Goal: Information Seeking & Learning: Learn about a topic

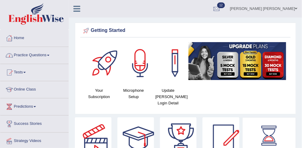
click at [33, 54] on link "Practice Questions" at bounding box center [34, 54] width 68 height 15
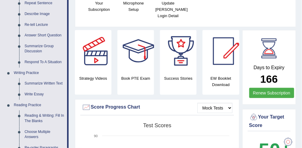
scroll to position [94, 0]
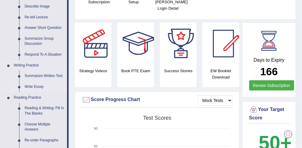
click at [31, 86] on link "Write Essay" at bounding box center [44, 86] width 45 height 11
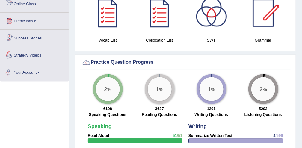
scroll to position [395, 0]
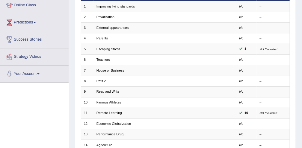
scroll to position [85, 0]
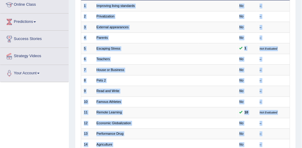
drag, startPoint x: 295, startPoint y: 58, endPoint x: 303, endPoint y: 61, distance: 8.6
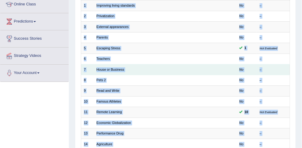
click at [214, 72] on td at bounding box center [218, 69] width 38 height 10
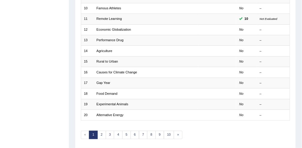
scroll to position [179, 0]
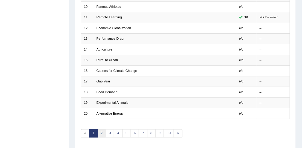
click at [101, 130] on link "2" at bounding box center [101, 133] width 9 height 8
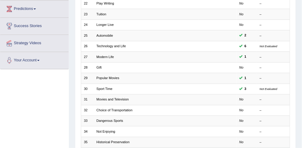
scroll to position [99, 0]
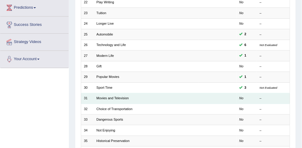
click at [153, 97] on td "Movies and Television" at bounding box center [146, 98] width 105 height 10
click at [123, 96] on link "Movies and Television" at bounding box center [113, 98] width 32 height 4
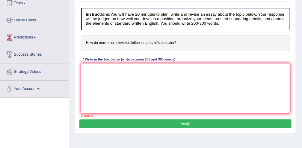
scroll to position [72, 0]
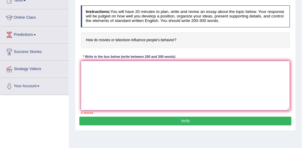
click at [150, 67] on textarea at bounding box center [186, 85] width 210 height 49
type textarea "t"
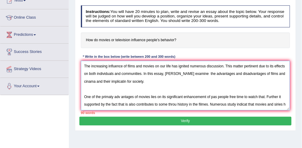
scroll to position [5, 0]
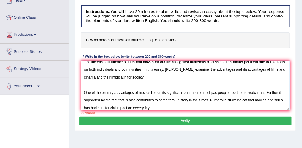
click at [144, 107] on textarea "The increasing influence of films and movies on our life has ignited numerous d…" at bounding box center [186, 85] width 210 height 49
click at [160, 106] on textarea "The increasing influence of films and movies on our life has ignited numerous d…" at bounding box center [186, 85] width 210 height 49
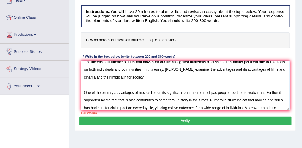
scroll to position [14, 0]
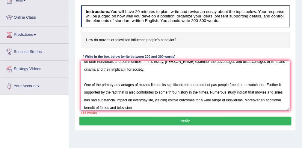
click at [154, 108] on textarea "The increasing influence of films and movies on our life has ignited numerous d…" at bounding box center [186, 85] width 210 height 49
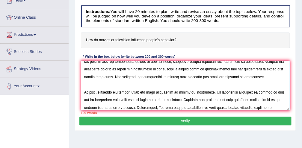
scroll to position [68, 0]
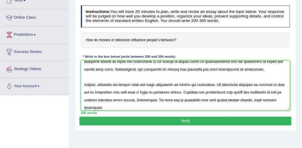
click at [267, 100] on textarea at bounding box center [186, 85] width 210 height 49
click at [190, 107] on textarea at bounding box center [186, 85] width 210 height 49
drag, startPoint x: 187, startPoint y: 109, endPoint x: 179, endPoint y: 108, distance: 8.0
click at [179, 108] on div "Instructions: You will have 20 minutes to plan, write and revise an essay about…" at bounding box center [185, 59] width 212 height 113
click at [187, 106] on textarea at bounding box center [186, 85] width 210 height 49
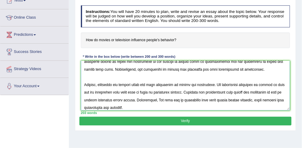
click at [150, 106] on textarea at bounding box center [186, 85] width 210 height 49
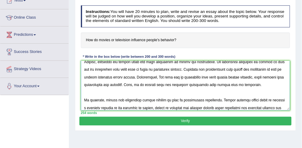
scroll to position [104, 0]
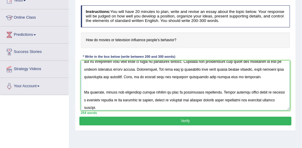
click at [140, 76] on textarea at bounding box center [186, 85] width 210 height 49
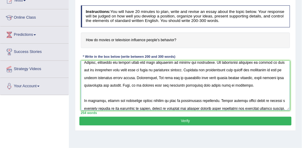
scroll to position [93, 0]
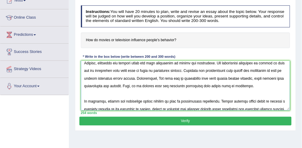
click at [267, 77] on textarea at bounding box center [186, 85] width 210 height 49
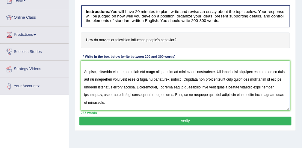
scroll to position [85, 0]
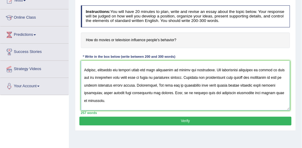
click at [187, 78] on textarea at bounding box center [186, 85] width 210 height 49
click at [184, 76] on textarea at bounding box center [186, 85] width 210 height 49
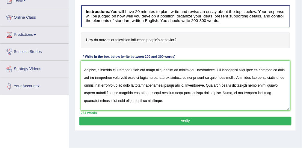
type textarea "The increasing influence of films and movies on our life has ignited numerous d…"
click at [193, 118] on button "Verify" at bounding box center [185, 120] width 212 height 9
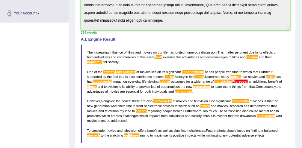
scroll to position [117, 0]
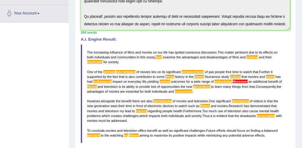
click at [92, 43] on div "A.I. Engine Result: The increasing influence of films and movies on our life ha…" at bounding box center [186, 90] width 210 height 106
click at [96, 47] on div "Instructions: You will have 20 minutes to plan, write and revise an essay about…" at bounding box center [185, 60] width 212 height 261
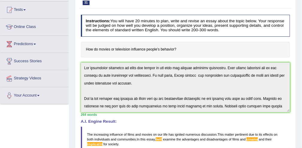
scroll to position [41, 0]
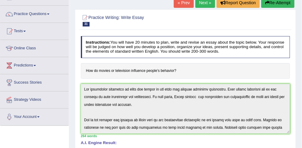
click at [272, 3] on button "Re-Attempt" at bounding box center [278, 3] width 33 height 10
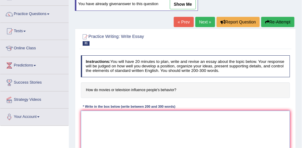
paste textarea "The increasing influence of films and movies on our life has ignited numerous d…"
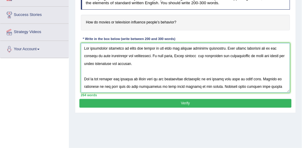
scroll to position [111, 0]
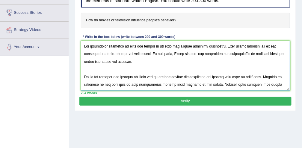
click at [178, 53] on textarea at bounding box center [186, 65] width 210 height 49
click at [95, 60] on textarea at bounding box center [186, 65] width 210 height 49
click at [125, 60] on textarea at bounding box center [186, 65] width 210 height 49
click at [151, 58] on textarea at bounding box center [186, 65] width 210 height 49
click at [113, 75] on textarea at bounding box center [186, 65] width 210 height 49
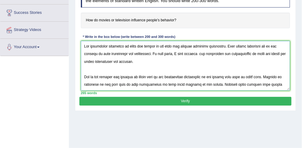
click at [112, 75] on textarea at bounding box center [186, 65] width 210 height 49
click at [121, 75] on textarea at bounding box center [186, 65] width 210 height 49
click at [205, 76] on textarea at bounding box center [186, 65] width 210 height 49
click at [177, 84] on textarea at bounding box center [186, 65] width 210 height 49
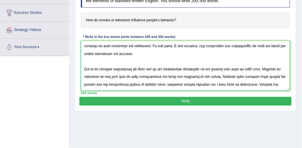
scroll to position [19, 0]
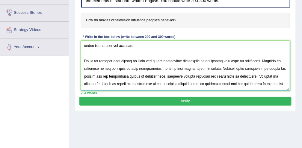
click at [207, 67] on textarea at bounding box center [186, 65] width 210 height 49
click at [244, 67] on textarea at bounding box center [186, 65] width 210 height 49
click at [243, 67] on textarea at bounding box center [186, 65] width 210 height 49
click at [281, 67] on textarea at bounding box center [186, 65] width 210 height 49
click at [112, 75] on textarea at bounding box center [186, 65] width 210 height 49
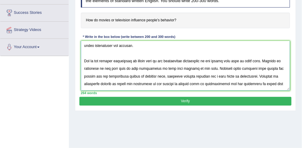
click at [127, 75] on textarea at bounding box center [186, 65] width 210 height 49
click at [171, 76] on textarea at bounding box center [186, 65] width 210 height 49
click at [169, 74] on textarea at bounding box center [186, 65] width 210 height 49
click at [244, 75] on textarea at bounding box center [186, 65] width 210 height 49
click at [263, 74] on textarea at bounding box center [186, 65] width 210 height 49
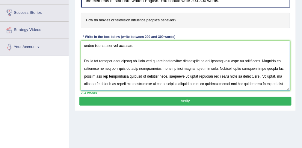
click at [126, 83] on textarea at bounding box center [186, 65] width 210 height 49
click at [220, 82] on textarea at bounding box center [186, 65] width 210 height 49
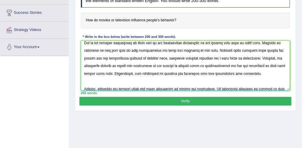
scroll to position [46, 0]
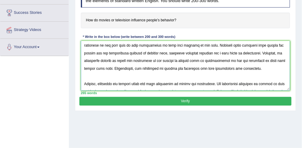
click at [245, 59] on textarea at bounding box center [186, 65] width 210 height 49
click at [251, 67] on textarea at bounding box center [186, 65] width 210 height 49
click at [252, 67] on textarea at bounding box center [186, 65] width 210 height 49
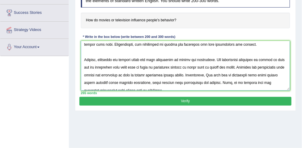
scroll to position [75, 0]
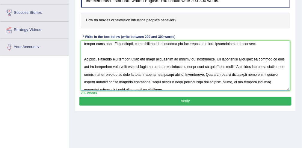
click at [162, 57] on textarea at bounding box center [186, 65] width 210 height 49
click at [246, 58] on textarea at bounding box center [186, 65] width 210 height 49
click at [260, 58] on textarea at bounding box center [186, 65] width 210 height 49
click at [259, 57] on textarea at bounding box center [186, 65] width 210 height 49
click at [171, 72] on textarea at bounding box center [186, 65] width 210 height 49
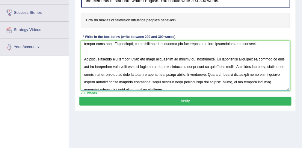
click at [262, 73] on textarea at bounding box center [186, 65] width 210 height 49
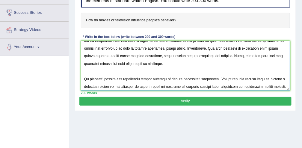
scroll to position [108, 0]
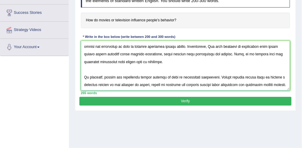
click at [138, 60] on textarea at bounding box center [186, 65] width 210 height 49
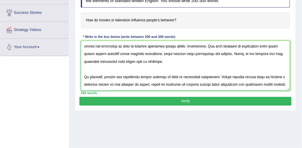
click at [161, 68] on textarea at bounding box center [186, 65] width 210 height 49
click at [102, 76] on textarea at bounding box center [186, 65] width 210 height 49
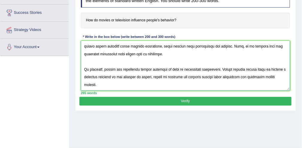
click at [123, 76] on textarea at bounding box center [186, 65] width 210 height 49
click at [124, 75] on textarea at bounding box center [186, 65] width 210 height 49
click at [172, 76] on textarea at bounding box center [186, 65] width 210 height 49
click at [177, 76] on textarea at bounding box center [186, 65] width 210 height 49
type textarea "The increasing influence of films and movies on our life has ignited numerous d…"
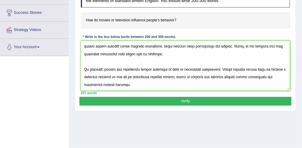
click at [190, 98] on button "Verify" at bounding box center [185, 101] width 212 height 9
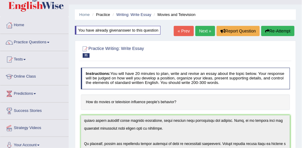
scroll to position [0, 0]
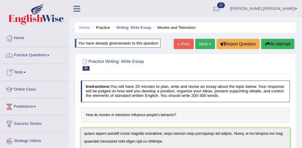
click at [34, 55] on link "Practice Questions" at bounding box center [34, 54] width 68 height 15
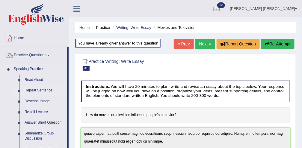
click at [37, 90] on link "Repeat Sentence" at bounding box center [44, 90] width 45 height 11
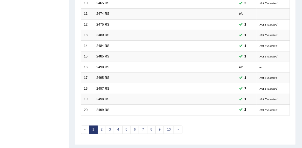
scroll to position [196, 0]
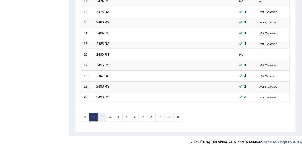
click at [101, 115] on link "2" at bounding box center [101, 117] width 9 height 8
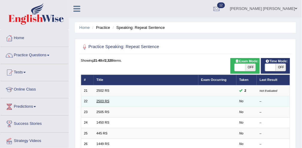
click at [99, 100] on link "2503 RS" at bounding box center [103, 101] width 13 height 4
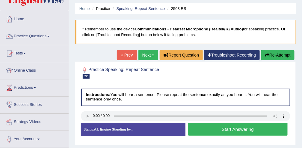
scroll to position [30, 0]
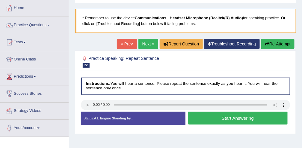
click at [219, 119] on button "Start Answering" at bounding box center [238, 117] width 100 height 13
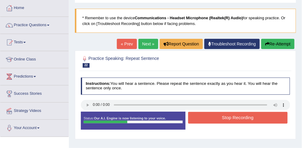
click at [219, 119] on button "Stop Recording" at bounding box center [238, 118] width 100 height 12
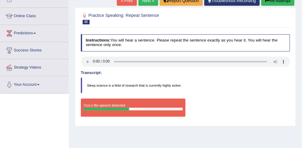
scroll to position [74, 0]
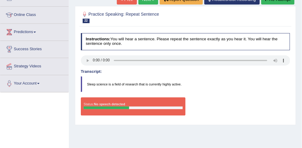
click at [95, 106] on div at bounding box center [107, 107] width 46 height 3
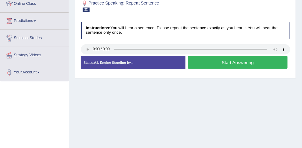
scroll to position [74, 0]
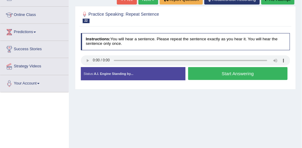
click at [228, 72] on button "Start Answering" at bounding box center [238, 73] width 100 height 13
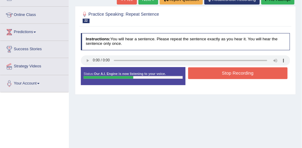
click at [228, 72] on button "Stop Recording" at bounding box center [238, 73] width 100 height 12
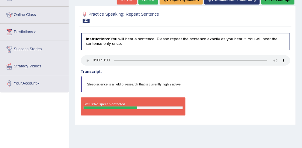
click at [297, 84] on div "Home Practice Speaking: Repeat Sentence 2503 RS * Remember to use the device Co…" at bounding box center [185, 76] width 233 height 300
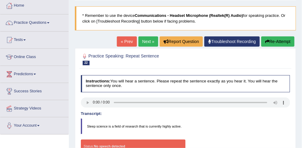
scroll to position [0, 0]
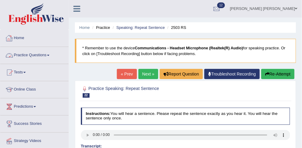
click at [34, 55] on link "Practice Questions" at bounding box center [34, 54] width 68 height 15
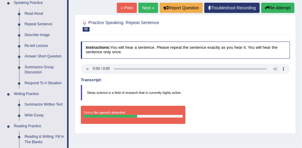
scroll to position [101, 0]
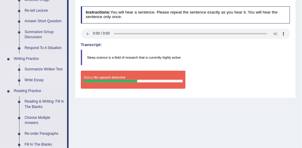
click at [47, 67] on link "Summarize Written Text" at bounding box center [44, 69] width 45 height 11
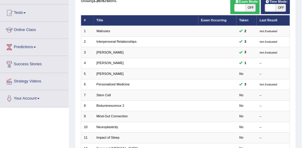
scroll to position [60, 0]
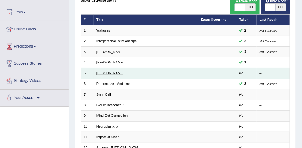
click at [119, 72] on link "Elizabeth Blackwell" at bounding box center [110, 73] width 27 height 4
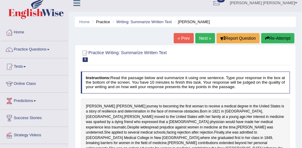
scroll to position [4, 0]
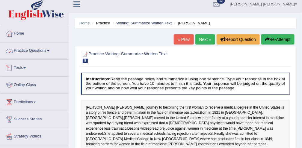
click at [31, 51] on link "Practice Questions" at bounding box center [34, 49] width 68 height 15
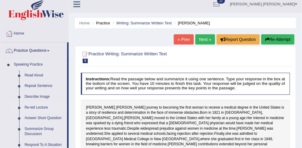
click at [40, 107] on link "Re-tell Lecture" at bounding box center [44, 107] width 45 height 11
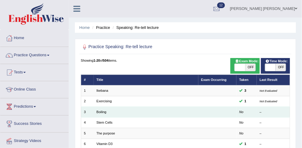
click at [153, 113] on td "Boiling" at bounding box center [146, 111] width 105 height 10
click at [99, 110] on link "Boiling" at bounding box center [102, 112] width 10 height 4
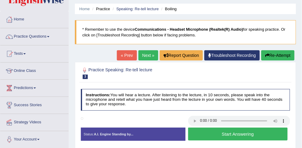
scroll to position [18, 0]
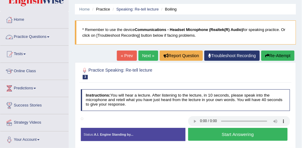
click at [37, 35] on link "Practice Questions" at bounding box center [34, 35] width 68 height 15
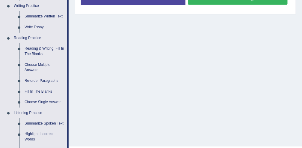
scroll to position [154, 0]
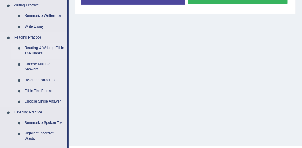
click at [35, 50] on link "Reading & Writing: Fill In The Blanks" at bounding box center [44, 51] width 45 height 16
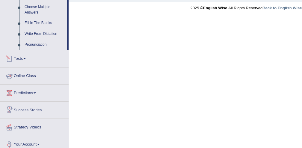
scroll to position [277, 0]
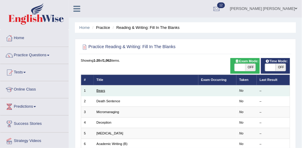
click at [100, 90] on link "Bears" at bounding box center [101, 90] width 9 height 4
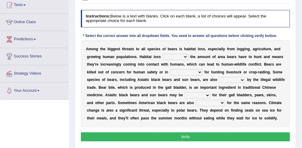
scroll to position [65, 0]
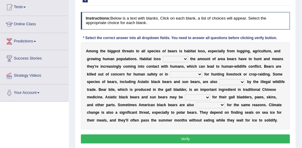
click at [167, 58] on select "increases reduces complies interacts" at bounding box center [175, 59] width 25 height 6
select select "interacts"
click at [163, 56] on select "increases reduces complies interacts" at bounding box center [175, 59] width 25 height 6
click at [170, 73] on select "coalition retaliation appreciation disinformation" at bounding box center [186, 74] width 32 height 6
select select "retaliation"
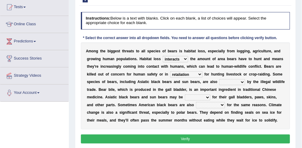
click at [170, 71] on select "coalition retaliation appreciation disinformation" at bounding box center [186, 74] width 32 height 6
click at [171, 73] on select "coalition retaliation appreciation disinformation" at bounding box center [186, 74] width 32 height 6
click at [220, 83] on select "protected prohibited fattened threatened" at bounding box center [233, 82] width 26 height 6
select select "protected"
click at [220, 79] on select "protected prohibited fattened threatened" at bounding box center [233, 82] width 26 height 6
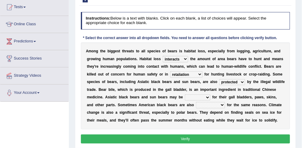
click at [185, 98] on select "poached squelched coached blenched" at bounding box center [197, 97] width 25 height 6
select select "coached"
click at [185, 94] on select "poached squelched coached blenched" at bounding box center [197, 97] width 25 height 6
click at [196, 105] on select "begot foreseen encountered targeted" at bounding box center [210, 105] width 29 height 6
click at [196, 102] on select "begot foreseen encountered targeted" at bounding box center [210, 105] width 29 height 6
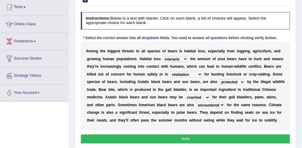
click at [196, 103] on select "begot foreseen encountered targeted" at bounding box center [210, 105] width 29 height 6
select select "targeted"
click at [196, 102] on select "begot foreseen encountered targeted" at bounding box center [210, 105] width 29 height 6
click at [166, 138] on button "Verify" at bounding box center [186, 138] width 210 height 9
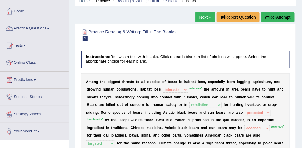
scroll to position [19, 0]
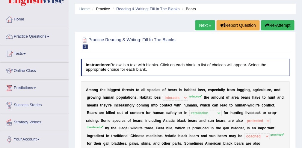
click at [204, 24] on link "Next »" at bounding box center [206, 25] width 20 height 10
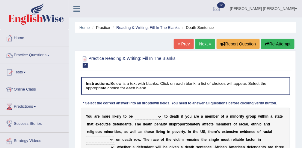
click at [154, 116] on select "penalized blamed complained sentenced" at bounding box center [149, 116] width 28 height 6
click at [135, 113] on select "penalized blamed complained sentenced" at bounding box center [149, 116] width 28 height 6
click at [154, 116] on select "penalized blamed complained sentenced" at bounding box center [149, 116] width 28 height 6
click at [135, 113] on select "penalized blamed complained sentenced" at bounding box center [149, 116] width 28 height 6
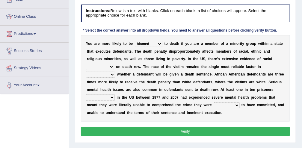
scroll to position [73, 0]
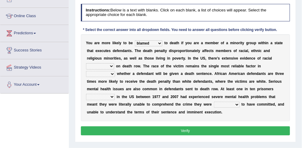
click at [154, 42] on select "penalized blamed complained sentenced" at bounding box center [149, 43] width 28 height 6
select select "penalized"
click at [135, 40] on select "penalized blamed complained sentenced" at bounding box center [149, 43] width 28 height 6
click at [154, 42] on select "penalized blamed complained sentenced" at bounding box center [149, 43] width 28 height 6
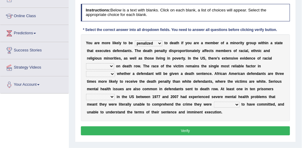
click at [114, 63] on select "bias equality appearance background" at bounding box center [100, 66] width 28 height 6
select select "appearance"
click at [114, 63] on select "bias equality appearance background" at bounding box center [100, 66] width 28 height 6
click at [115, 71] on select "determining adjoining undermining examining" at bounding box center [100, 74] width 29 height 6
select select "determining"
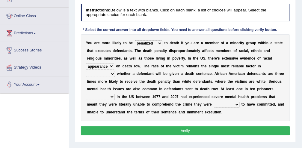
click at [115, 71] on select "determining adjoining undermining examining" at bounding box center [100, 74] width 29 height 6
click at [115, 94] on select "electrocuted persecuted executed captured" at bounding box center [100, 97] width 29 height 6
select select "persecuted"
click at [115, 94] on select "electrocuted persecuted executed captured" at bounding box center [100, 97] width 29 height 6
click at [214, 104] on select "alleged acclaimed persuaded claimed" at bounding box center [227, 104] width 26 height 6
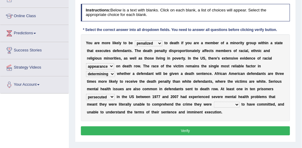
select select "alleged"
click at [214, 101] on select "alleged acclaimed persuaded claimed" at bounding box center [227, 104] width 26 height 6
click at [133, 130] on button "Verify" at bounding box center [186, 130] width 210 height 9
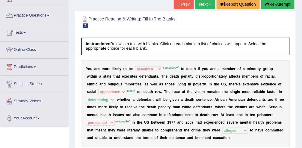
scroll to position [39, 0]
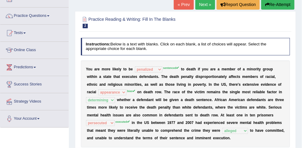
click at [207, 5] on link "Next »" at bounding box center [206, 4] width 20 height 10
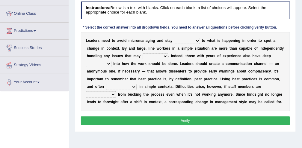
scroll to position [75, 0]
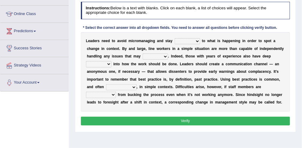
click at [191, 43] on select "complied connected precise concise" at bounding box center [187, 41] width 25 height 6
select select "concise"
click at [175, 38] on select "complied connected precise concise" at bounding box center [187, 41] width 25 height 6
click at [143, 55] on select "apprise rise encounter arise" at bounding box center [155, 56] width 25 height 6
select select "rise"
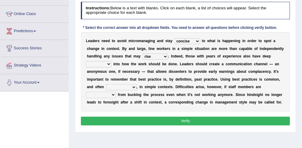
click at [143, 53] on select "apprise rise encounter arise" at bounding box center [155, 56] width 25 height 6
click at [112, 61] on select "incursion insight indignity indication" at bounding box center [98, 64] width 25 height 6
select select "indication"
click at [112, 61] on select "incursion insight indignity indication" at bounding box center [98, 64] width 25 height 6
click at [137, 84] on select "inappropriate apprehensive appropriate forbidden" at bounding box center [121, 87] width 31 height 6
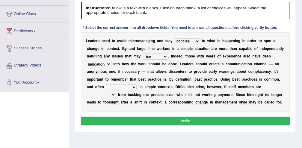
select select "appropriate"
click at [137, 84] on select "inappropriate apprehensive appropriate forbidden" at bounding box center [121, 87] width 31 height 6
click at [116, 91] on select "disarranged disinclined discouraged disintegrated" at bounding box center [101, 94] width 30 height 6
select select "discouraged"
click at [116, 91] on select "disarranged disinclined discouraged disintegrated" at bounding box center [101, 94] width 30 height 6
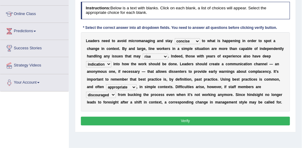
click at [185, 119] on button "Verify" at bounding box center [186, 120] width 210 height 9
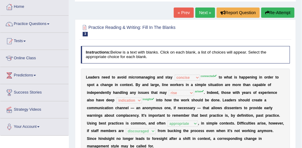
scroll to position [13, 0]
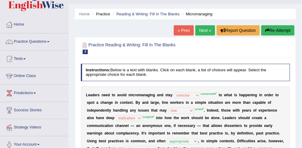
click at [271, 31] on button "Re-Attempt" at bounding box center [278, 30] width 33 height 10
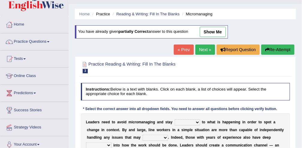
click at [192, 120] on select "complied connected precise concise" at bounding box center [187, 122] width 25 height 6
select select "connected"
click at [175, 119] on select "complied connected precise concise" at bounding box center [187, 122] width 25 height 6
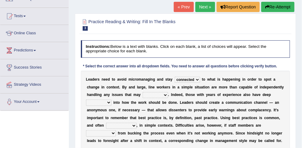
scroll to position [61, 0]
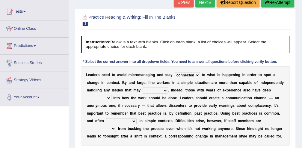
click at [143, 90] on select "apprise rise encounter arise" at bounding box center [155, 90] width 25 height 6
select select "arise"
click at [143, 87] on select "apprise rise encounter arise" at bounding box center [155, 90] width 25 height 6
click at [112, 95] on select "incursion insight indignity indication" at bounding box center [98, 98] width 25 height 6
select select "indignity"
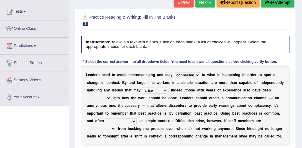
click at [112, 95] on select "incursion insight indignity indication" at bounding box center [98, 98] width 25 height 6
click at [137, 118] on select "inappropriate apprehensive appropriate forbidden" at bounding box center [121, 121] width 31 height 6
select select "inappropriate"
click at [137, 118] on select "inappropriate apprehensive appropriate forbidden" at bounding box center [121, 121] width 31 height 6
click at [116, 125] on select "disarranged disinclined discouraged disintegrated" at bounding box center [101, 128] width 30 height 6
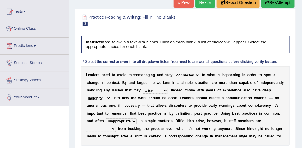
select select "discouraged"
click at [116, 125] on select "disarranged disinclined discouraged disintegrated" at bounding box center [101, 128] width 30 height 6
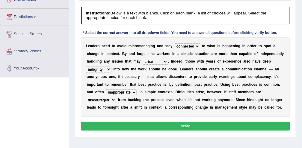
scroll to position [91, 0]
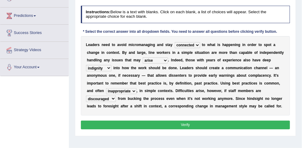
click at [225, 121] on button "Verify" at bounding box center [186, 124] width 210 height 9
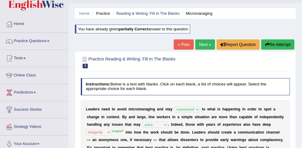
scroll to position [0, 0]
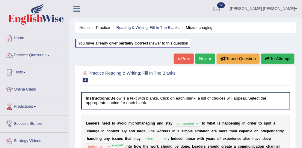
click at [205, 59] on link "Next »" at bounding box center [206, 58] width 20 height 10
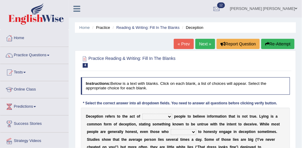
click at [164, 116] on select "discouraging forbidding detecting encouraging" at bounding box center [157, 116] width 30 height 6
drag, startPoint x: 164, startPoint y: 116, endPoint x: 170, endPoint y: 121, distance: 7.8
click at [164, 117] on select "discouraging forbidding detecting encouraging" at bounding box center [157, 116] width 30 height 6
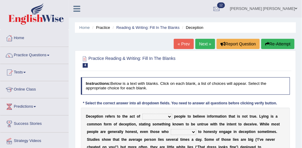
click at [163, 116] on select "discouraging forbidding detecting encouraging" at bounding box center [157, 116] width 30 height 6
select select "encouraging"
click at [142, 113] on select "discouraging forbidding detecting encouraging" at bounding box center [157, 116] width 30 height 6
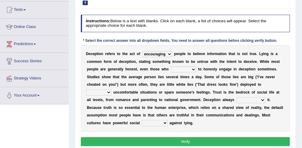
scroll to position [63, 0]
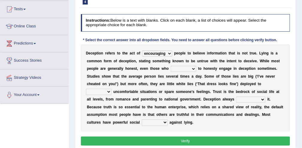
click at [171, 68] on select "describe prescribe inscribe subscribe" at bounding box center [183, 69] width 25 height 6
select select "prescribe"
click at [171, 66] on select "describe prescribe inscribe subscribe" at bounding box center [183, 69] width 25 height 6
click at [112, 88] on select "contest illuminate disguise avoid" at bounding box center [98, 91] width 25 height 6
select select "illuminate"
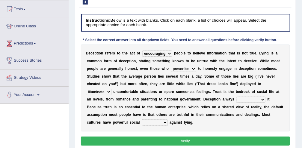
click at [112, 88] on select "contest illuminate disguise avoid" at bounding box center [98, 91] width 25 height 6
click at [266, 99] on b at bounding box center [267, 99] width 2 height 4
click at [237, 99] on select "undermines underscores undertakes underwrites" at bounding box center [251, 99] width 29 height 6
select select "undertakes"
click at [237, 96] on select "undermines underscores undertakes underwrites" at bounding box center [251, 99] width 29 height 6
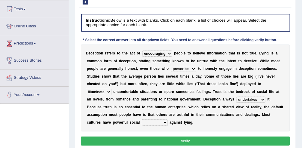
click at [170, 120] on b at bounding box center [169, 122] width 2 height 4
click at [168, 119] on select "ejections sanctions fractions inductions" at bounding box center [155, 122] width 26 height 6
select select "fractions"
click at [168, 119] on select "ejections sanctions fractions inductions" at bounding box center [155, 122] width 26 height 6
click at [195, 136] on button "Verify" at bounding box center [186, 140] width 210 height 9
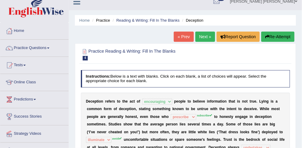
scroll to position [0, 0]
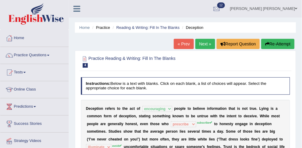
click at [207, 43] on link "Next »" at bounding box center [206, 44] width 20 height 10
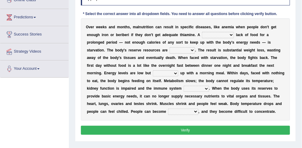
scroll to position [90, 0]
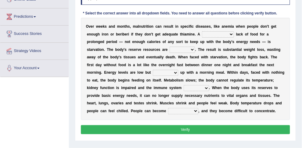
click at [207, 34] on select "severe distinguishing proper distinctive" at bounding box center [218, 34] width 32 height 6
select select "proper"
click at [202, 31] on select "severe distinguishing proper distinctive" at bounding box center [218, 34] width 32 height 6
click at [202, 34] on select "severe distinguishing proper distinctive" at bounding box center [218, 34] width 32 height 6
click at [87, 85] on b at bounding box center [86, 87] width 1 height 4
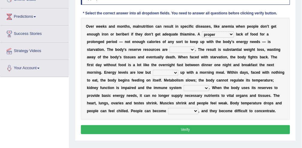
click at [170, 50] on select "obsoleted depleted pelleted deleted" at bounding box center [182, 49] width 25 height 6
select select "obsoleted"
click at [170, 46] on select "obsoleted depleted pelleted deleted" at bounding box center [182, 49] width 25 height 6
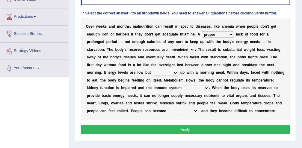
click at [178, 70] on select "feed come chill pick" at bounding box center [165, 73] width 25 height 6
select select "feed"
click at [178, 70] on select "feed come chill pick" at bounding box center [165, 73] width 25 height 6
click at [209, 85] on select "deepens deafens weakens surpasses" at bounding box center [196, 88] width 25 height 6
select select "deepens"
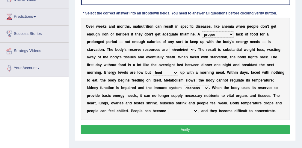
click at [209, 85] on select "deepens deafens weakens surpasses" at bounding box center [196, 88] width 25 height 6
click at [199, 108] on select "irritable commutable indisputable transportable" at bounding box center [183, 111] width 30 height 6
select select "commutable"
click at [199, 108] on select "irritable commutable indisputable transportable" at bounding box center [183, 111] width 30 height 6
click at [200, 127] on button "Verify" at bounding box center [186, 129] width 210 height 9
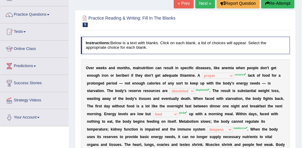
scroll to position [39, 0]
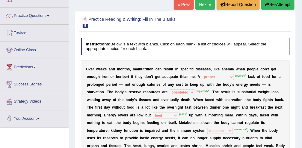
click at [280, 7] on button "Re-Attempt" at bounding box center [278, 4] width 33 height 10
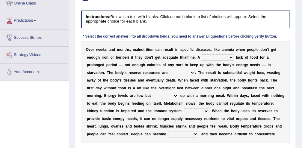
click at [209, 58] on select "severe distinguishing proper distinctive" at bounding box center [218, 57] width 32 height 6
select select "severe"
click at [202, 54] on select "severe distinguishing proper distinctive" at bounding box center [218, 57] width 32 height 6
click at [170, 71] on select "obsoleted depleted pelleted deleted" at bounding box center [182, 73] width 25 height 6
select select "depleted"
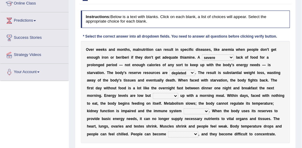
click at [170, 70] on select "obsoleted depleted pelleted deleted" at bounding box center [182, 73] width 25 height 6
click at [178, 93] on select "feed come chill pick" at bounding box center [165, 96] width 25 height 6
select select "pick"
click at [178, 93] on select "feed come chill pick" at bounding box center [165, 96] width 25 height 6
click at [209, 108] on select "deepens deafens weakens surpasses" at bounding box center [196, 111] width 25 height 6
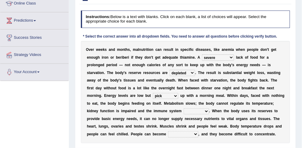
select select "deafens"
click at [209, 108] on select "deepens deafens weakens surpasses" at bounding box center [196, 111] width 25 height 6
click at [199, 131] on select "irritable commutable indisputable transportable" at bounding box center [183, 134] width 30 height 6
select select "irritable"
click at [199, 131] on select "irritable commutable indisputable transportable" at bounding box center [183, 134] width 30 height 6
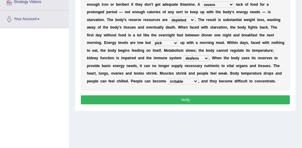
scroll to position [158, 0]
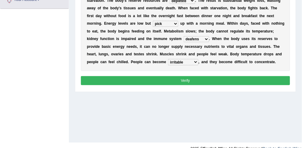
click at [237, 81] on button "Verify" at bounding box center [186, 80] width 210 height 9
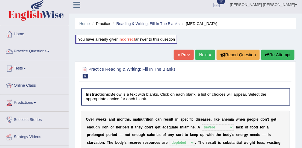
scroll to position [0, 0]
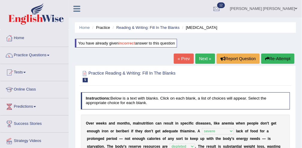
click at [202, 58] on link "Next »" at bounding box center [206, 58] width 20 height 10
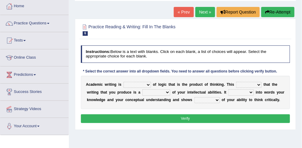
scroll to position [33, 0]
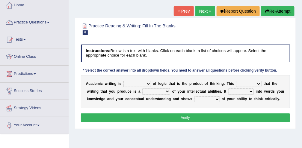
click at [153, 82] on b "o" at bounding box center [154, 83] width 2 height 4
click at [144, 82] on select "expectation entitlement expression exchange" at bounding box center [138, 84] width 28 height 6
select select "expectation"
click at [124, 81] on select "expectation entitlement expression exchange" at bounding box center [138, 84] width 28 height 6
click at [249, 83] on select "means questions stipulates answers" at bounding box center [248, 84] width 25 height 6
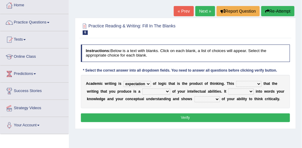
select select "means"
click at [236, 81] on select "means questions stipulates answers" at bounding box center [248, 84] width 25 height 6
click at [148, 91] on select "redundancy mission credit reflection" at bounding box center [156, 91] width 28 height 6
click at [142, 88] on select "redundancy mission credit reflection" at bounding box center [156, 91] width 28 height 6
click at [170, 90] on b at bounding box center [171, 91] width 2 height 4
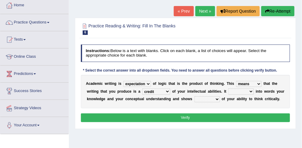
click at [170, 90] on b at bounding box center [171, 91] width 2 height 4
click at [149, 90] on select "redundancy mission credit reflection" at bounding box center [156, 91] width 28 height 6
select select "mission"
click at [142, 88] on select "redundancy mission credit reflection" at bounding box center [156, 91] width 28 height 6
click at [230, 92] on select "enriches shows allows puts" at bounding box center [241, 91] width 25 height 6
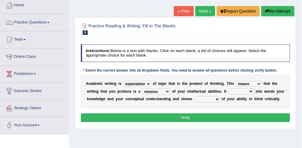
select select "shows"
click at [229, 88] on select "enriches shows allows puts" at bounding box center [241, 91] width 25 height 6
click at [220, 98] on b at bounding box center [221, 99] width 2 height 4
click at [195, 98] on select "hassle excuse capacity evidence" at bounding box center [207, 99] width 25 height 6
select select "capacity"
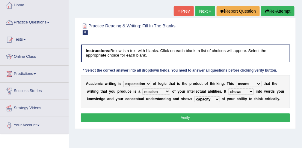
click at [195, 96] on select "hassle excuse capacity evidence" at bounding box center [207, 99] width 25 height 6
click at [178, 117] on button "Verify" at bounding box center [186, 117] width 210 height 9
